Goal: Information Seeking & Learning: Understand process/instructions

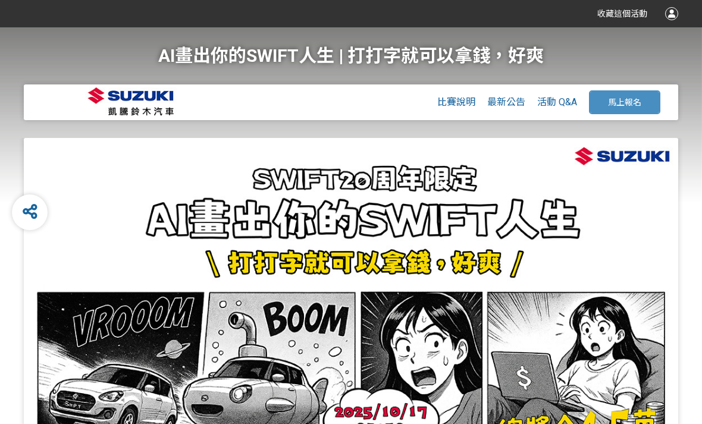
click at [472, 97] on span "比賽說明" at bounding box center [456, 101] width 38 height 11
click at [462, 106] on span "比賽說明" at bounding box center [456, 101] width 38 height 11
click at [459, 103] on span "比賽說明" at bounding box center [456, 101] width 38 height 11
click at [466, 103] on span "比賽說明" at bounding box center [456, 101] width 38 height 11
click at [465, 105] on span "比賽說明" at bounding box center [456, 101] width 38 height 11
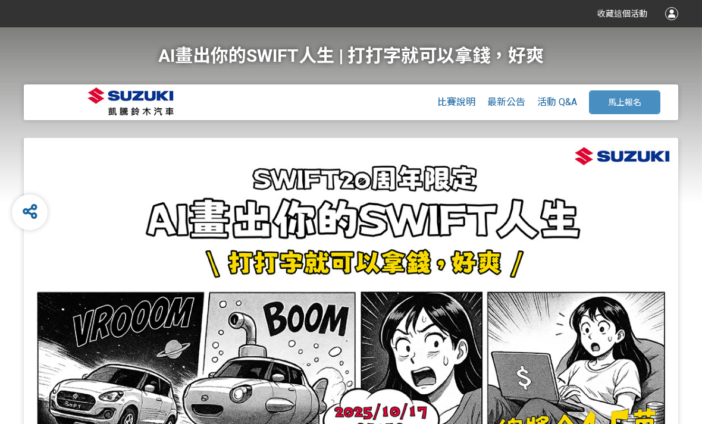
click at [509, 99] on span "最新公告" at bounding box center [506, 101] width 38 height 11
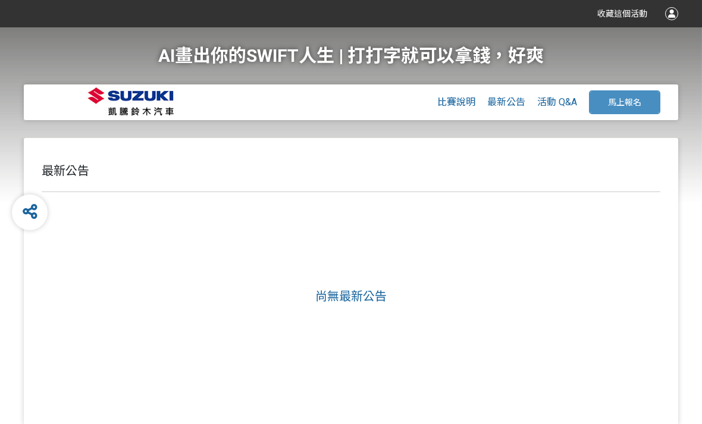
click at [459, 105] on span "比賽說明" at bounding box center [456, 101] width 38 height 11
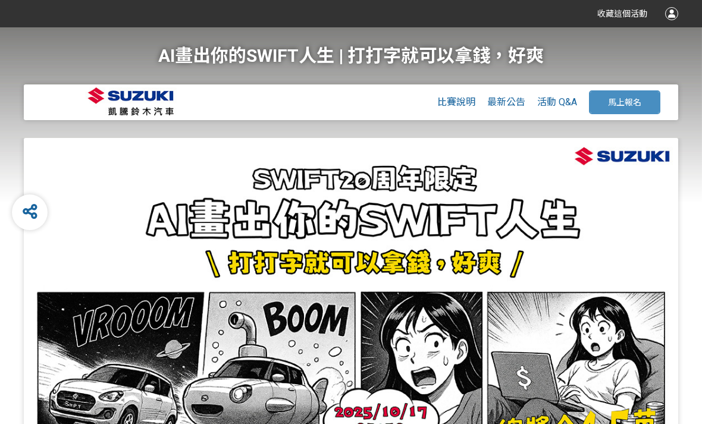
click at [569, 105] on span "活動 Q&A" at bounding box center [557, 101] width 40 height 11
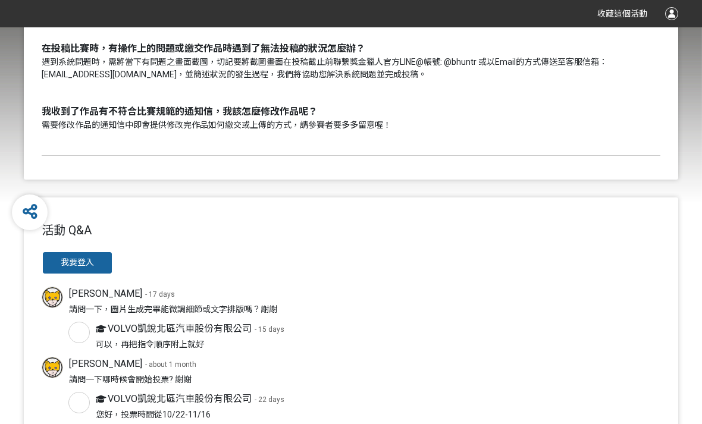
scroll to position [408, 0]
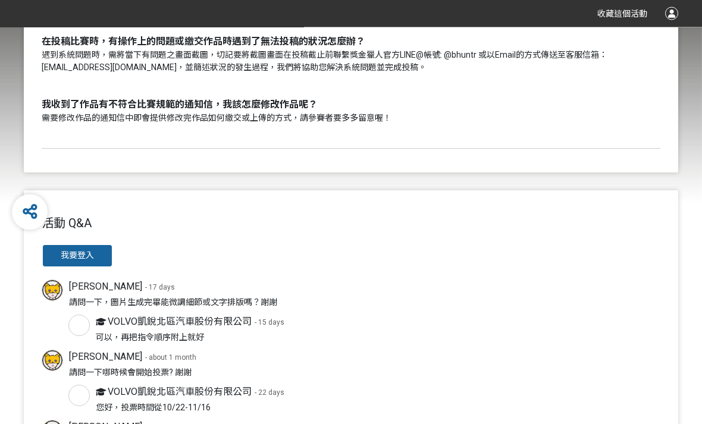
click at [675, 322] on div "活動 Q&A 我要登入 [PERSON_NAME] - 17 days 請問一下，圖片生成完畢能微調細節或文字排版嗎？謝謝 VOLVO凱銳北區汽車股份有限公司…" at bounding box center [351, 370] width 654 height 359
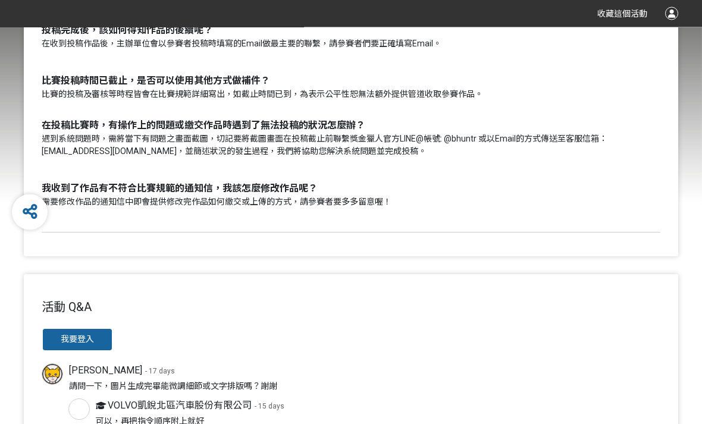
scroll to position [315, 0]
